Goal: Information Seeking & Learning: Learn about a topic

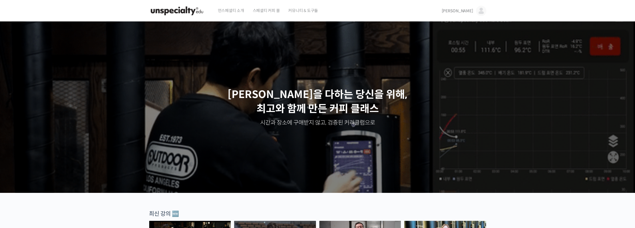
click at [476, 11] on img at bounding box center [481, 11] width 10 height 10
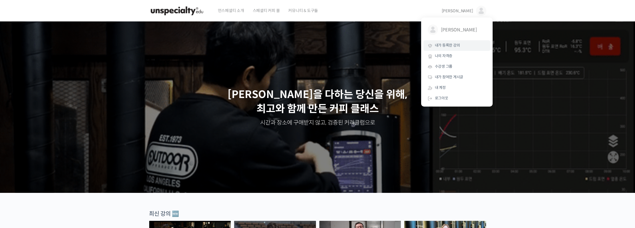
click at [451, 46] on span "내가 등록한 강의" at bounding box center [447, 45] width 25 height 5
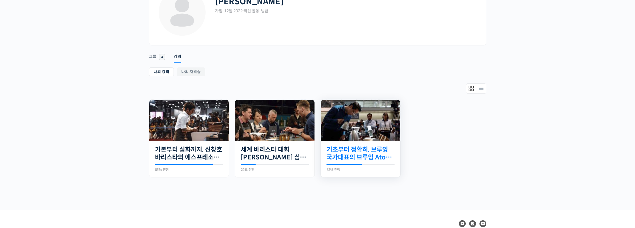
scroll to position [47, 0]
click at [338, 160] on link "기초부터 정확히, 브루잉 국가대표의 브루잉 AtoZ 클래스" at bounding box center [360, 154] width 68 height 16
